Goal: Task Accomplishment & Management: Use online tool/utility

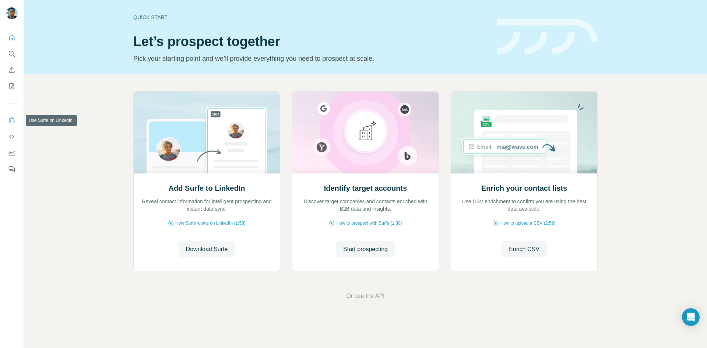
click at [15, 116] on button "Use Surfe on LinkedIn" at bounding box center [12, 120] width 12 height 13
click at [11, 149] on icon "Dashboard" at bounding box center [11, 152] width 7 height 7
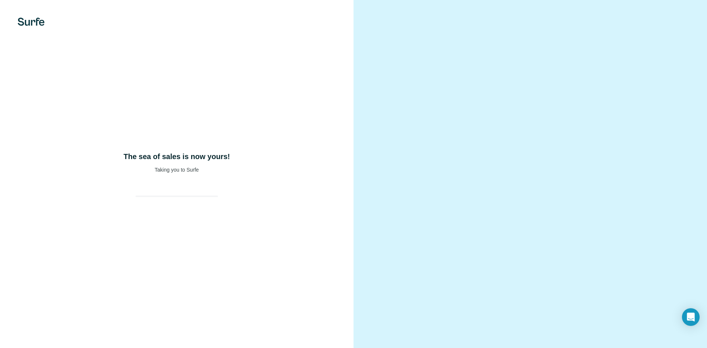
click at [191, 207] on div "The sea of sales is now yours! Taking you to Surfe" at bounding box center [176, 174] width 353 height 348
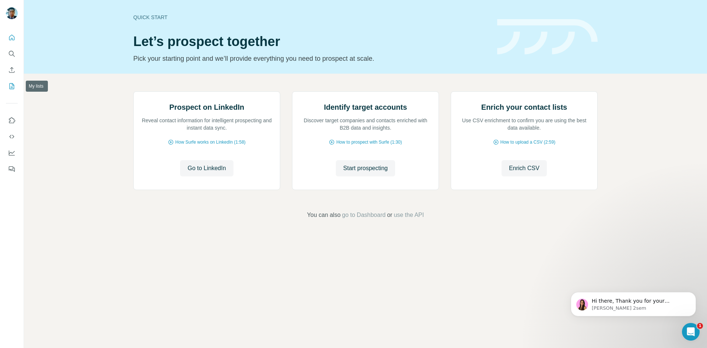
click at [8, 89] on icon "My lists" at bounding box center [11, 85] width 7 height 7
